Goal: Transaction & Acquisition: Obtain resource

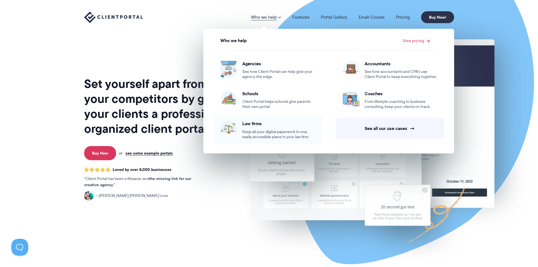
click at [280, 125] on span "Law firms" at bounding box center [278, 124] width 73 height 6
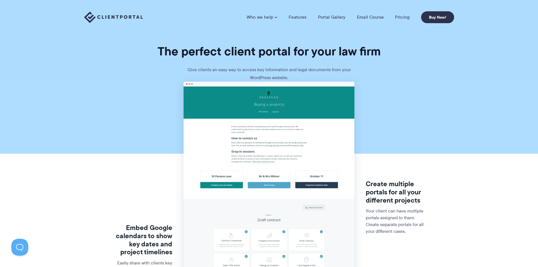
drag, startPoint x: 520, startPoint y: 226, endPoint x: 377, endPoint y: 137, distance: 168.8
click at [305, 17] on link "Features" at bounding box center [297, 17] width 18 height 6
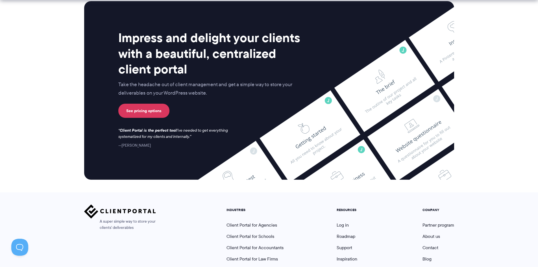
scroll to position [1479, 0]
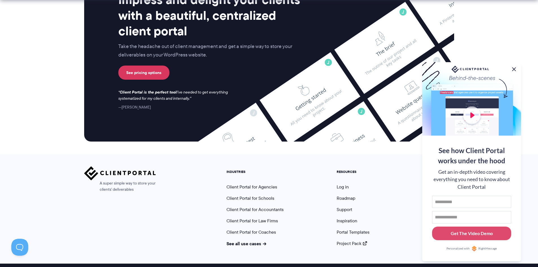
click at [514, 67] on button at bounding box center [513, 69] width 7 height 7
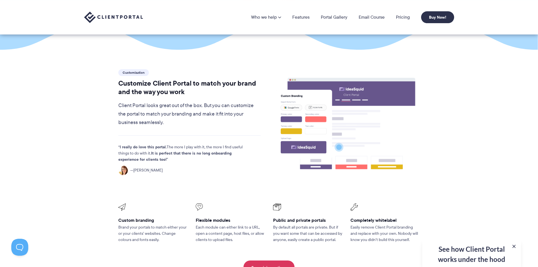
scroll to position [0, 0]
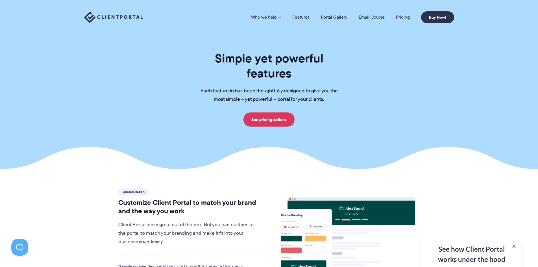
click at [303, 17] on link "Features" at bounding box center [300, 17] width 17 height 5
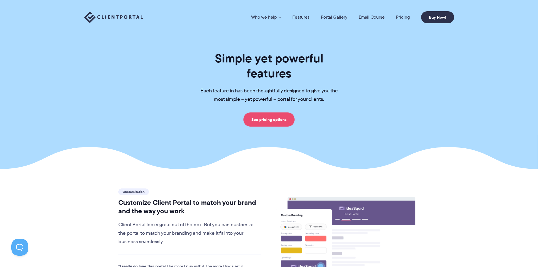
click at [264, 112] on link "See pricing options" at bounding box center [268, 119] width 51 height 14
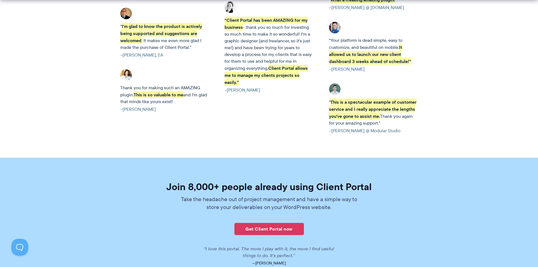
scroll to position [1298, 0]
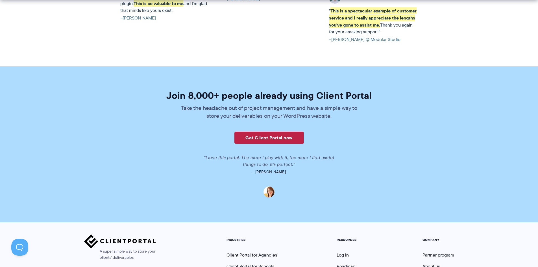
click at [276, 132] on link "Get Client Portal now" at bounding box center [268, 138] width 69 height 12
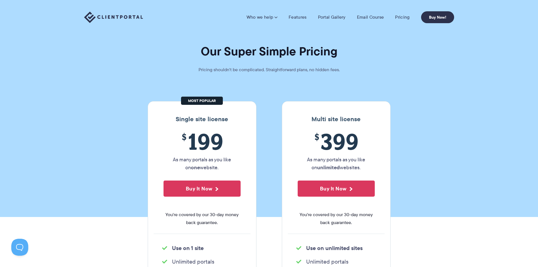
click at [318, 17] on li "Portal Gallery" at bounding box center [331, 17] width 39 height 6
click at [333, 18] on link "Portal Gallery" at bounding box center [332, 17] width 28 height 6
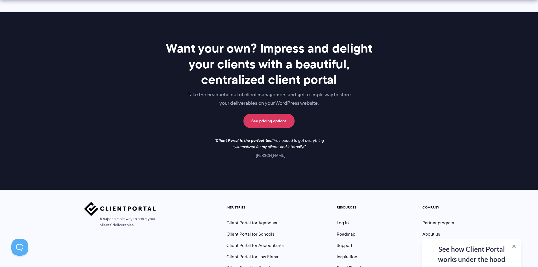
scroll to position [813, 0]
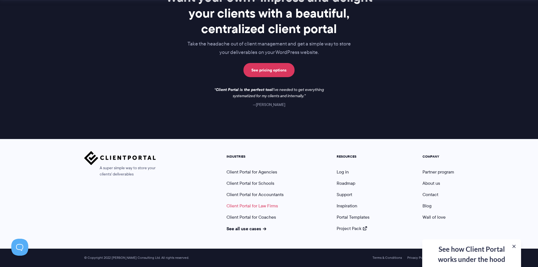
click at [256, 206] on link "Client Portal for Law Firms" at bounding box center [251, 205] width 51 height 6
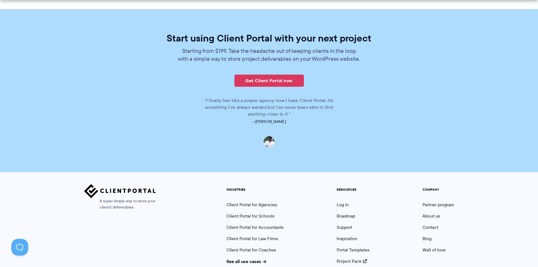
scroll to position [1220, 0]
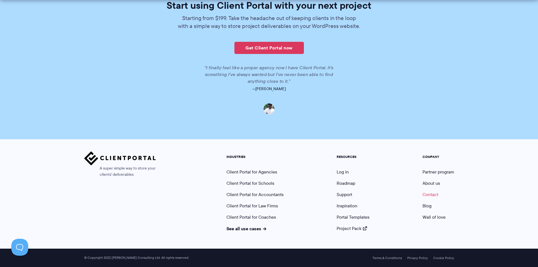
click at [432, 194] on link "Contact" at bounding box center [430, 194] width 16 height 6
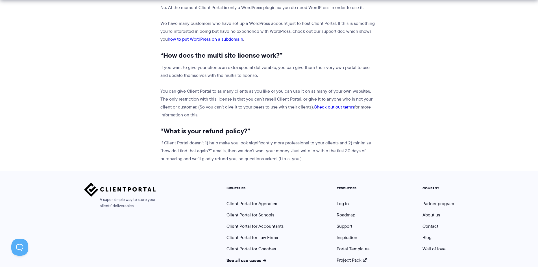
scroll to position [707, 0]
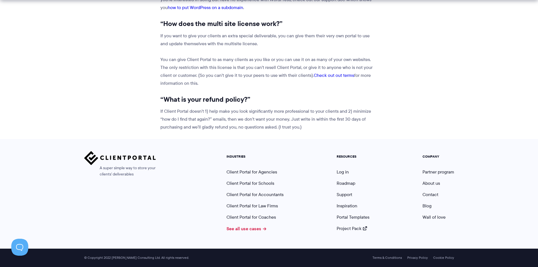
click at [251, 231] on link "See all use cases" at bounding box center [246, 228] width 40 height 7
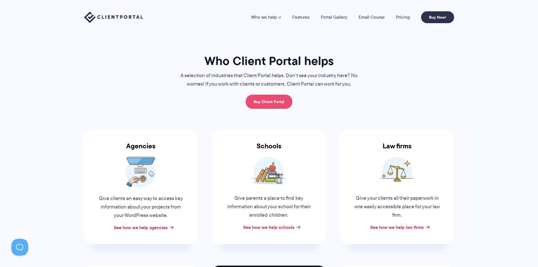
click at [273, 99] on link "Buy Client Portal" at bounding box center [269, 102] width 47 height 14
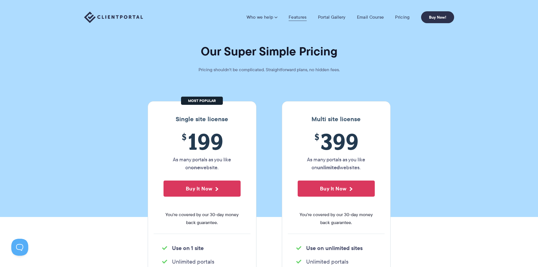
click at [301, 18] on link "Features" at bounding box center [297, 17] width 18 height 6
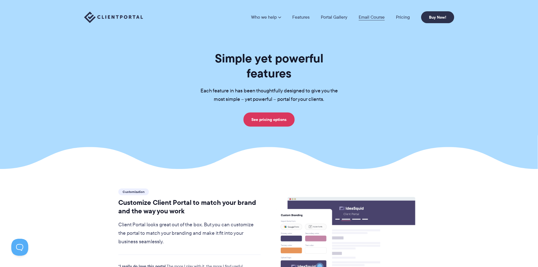
click at [362, 16] on link "Email Course" at bounding box center [371, 17] width 26 height 5
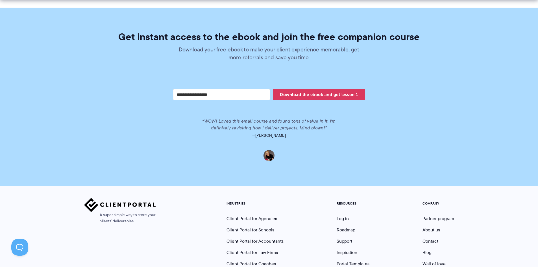
scroll to position [1166, 0]
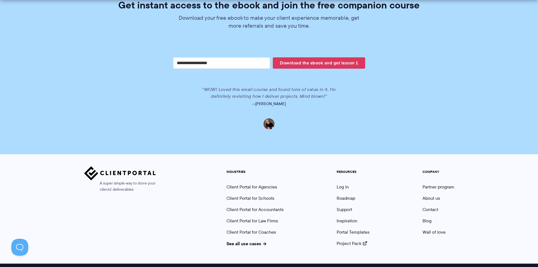
click at [131, 166] on img at bounding box center [120, 173] width 72 height 14
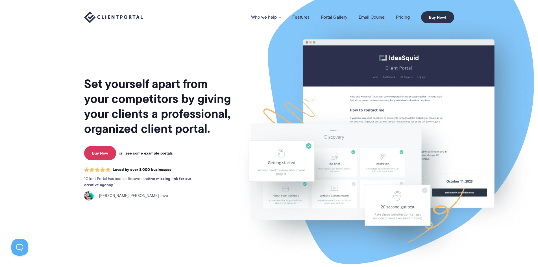
click at [143, 155] on link "see some example portals" at bounding box center [148, 152] width 47 height 5
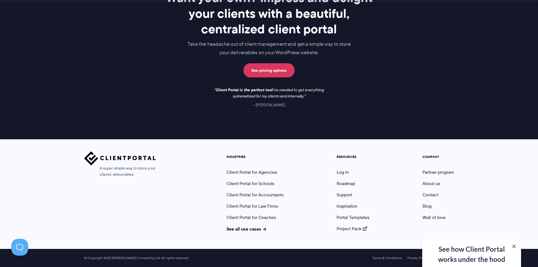
scroll to position [813, 0]
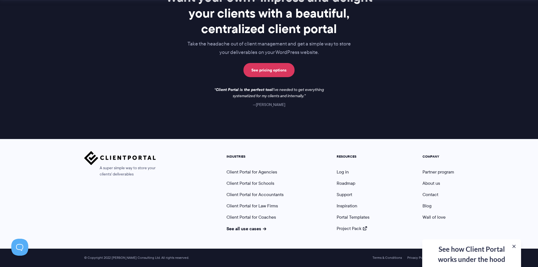
click at [467, 254] on div "See how Client Portal works under the hood Get an in-depth video covering every…" at bounding box center [471, 253] width 99 height 28
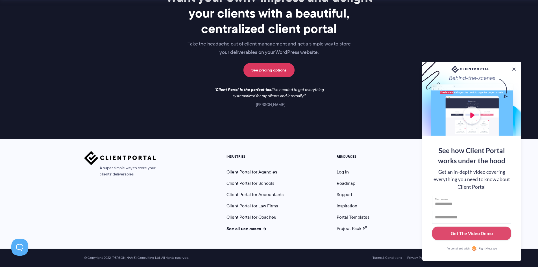
click at [462, 198] on input "First name" at bounding box center [471, 202] width 79 height 12
type input "******"
click at [442, 218] on input "Email address" at bounding box center [471, 217] width 79 height 12
type input "**********"
click at [485, 233] on div "Get The Video Demo" at bounding box center [471, 233] width 42 height 7
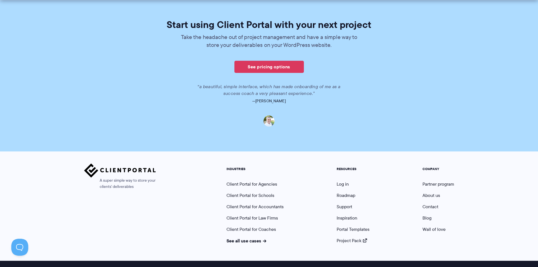
scroll to position [379, 0]
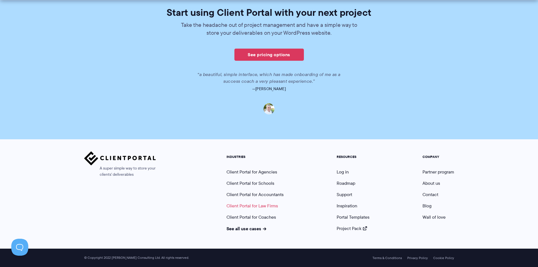
click at [236, 204] on link "Client Portal for Law Firms" at bounding box center [251, 205] width 51 height 6
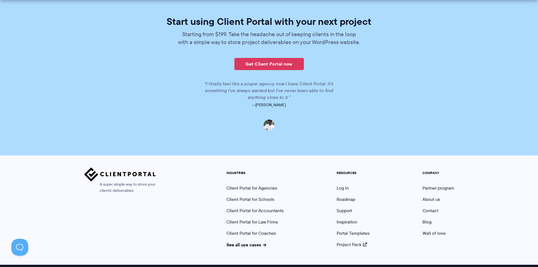
scroll to position [1220, 0]
